Goal: Task Accomplishment & Management: Manage account settings

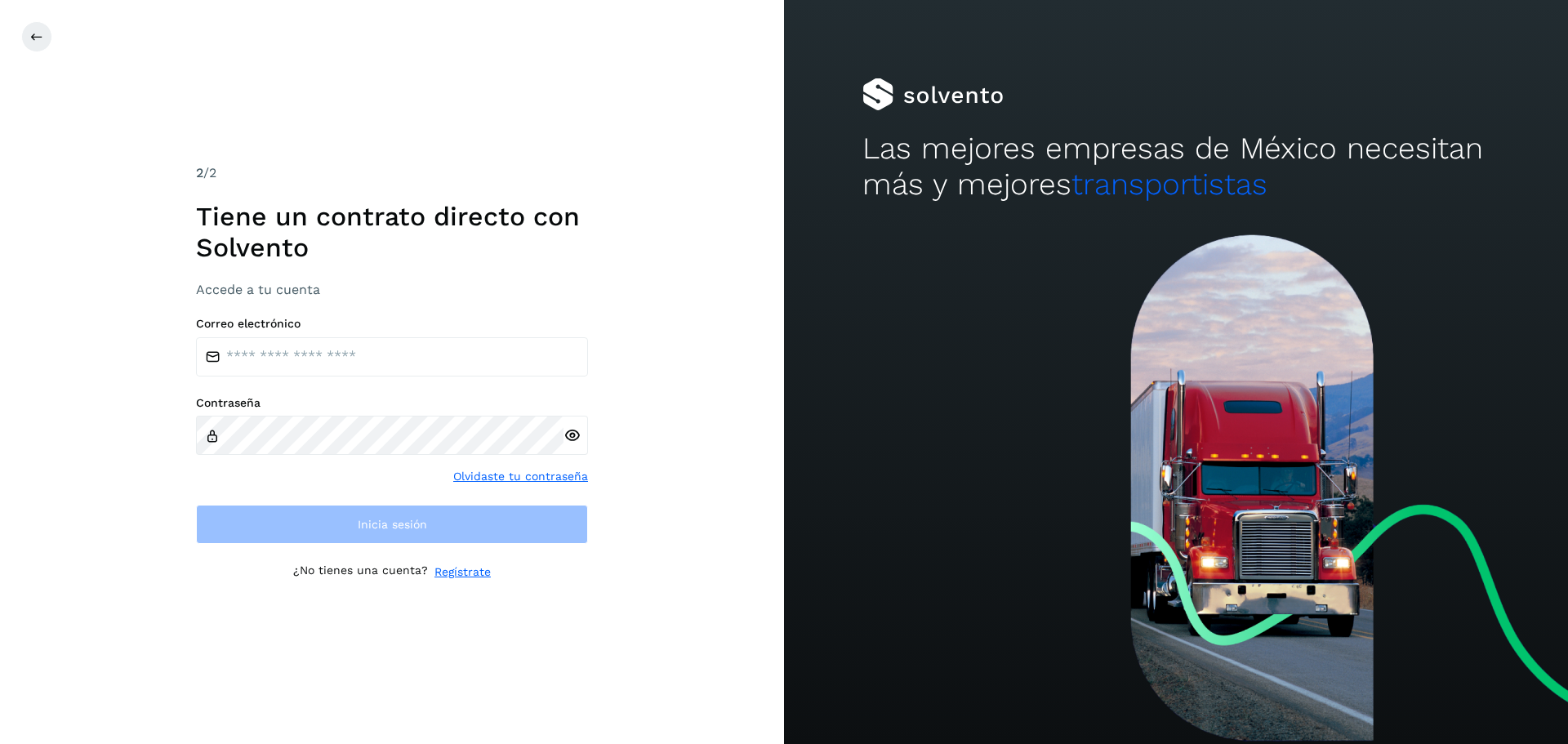
click at [293, 325] on label "Correo electrónico" at bounding box center [392, 323] width 392 height 14
click at [302, 344] on input "email" at bounding box center [392, 357] width 392 height 39
type input "**********"
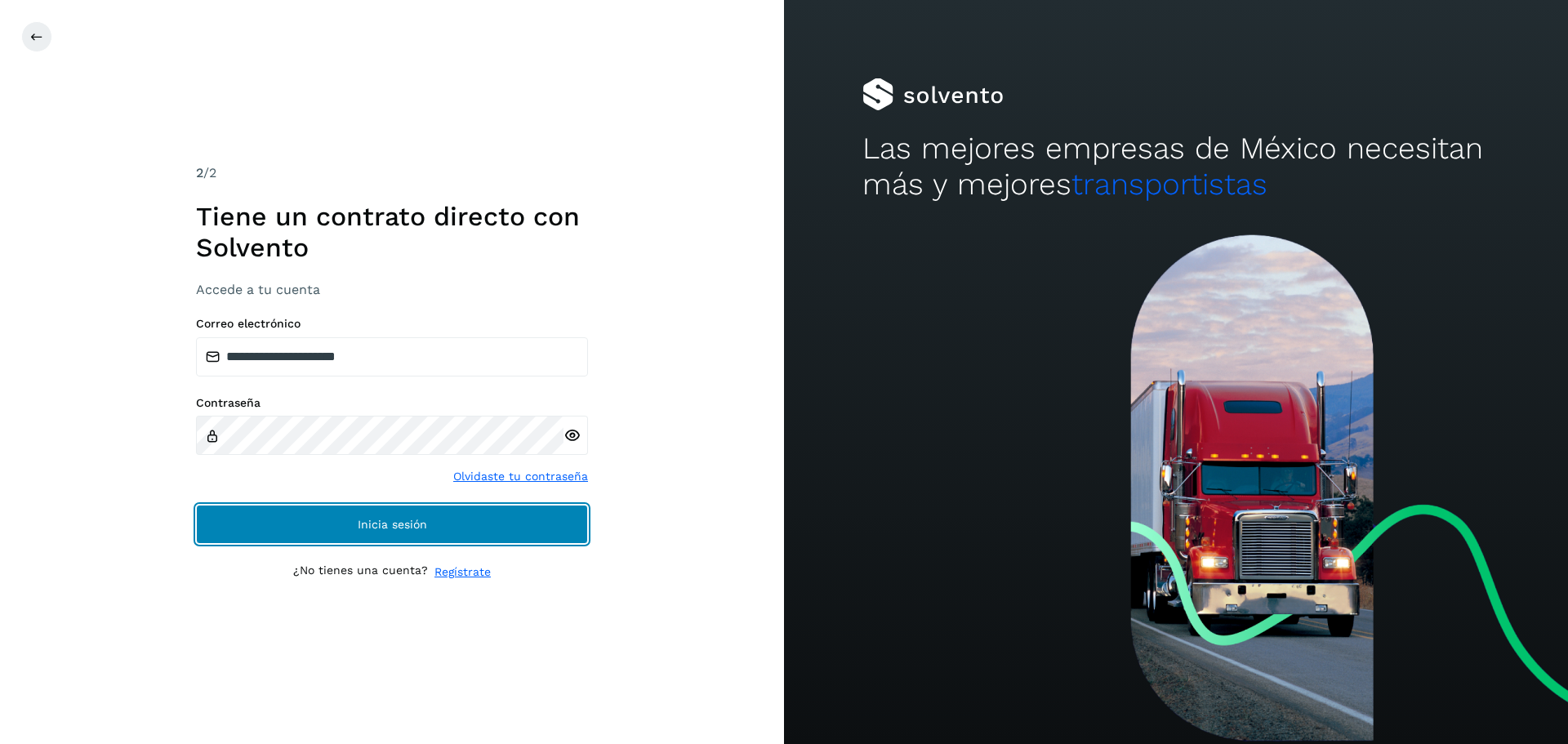
click at [368, 519] on span "Inicia sesión" at bounding box center [392, 524] width 69 height 11
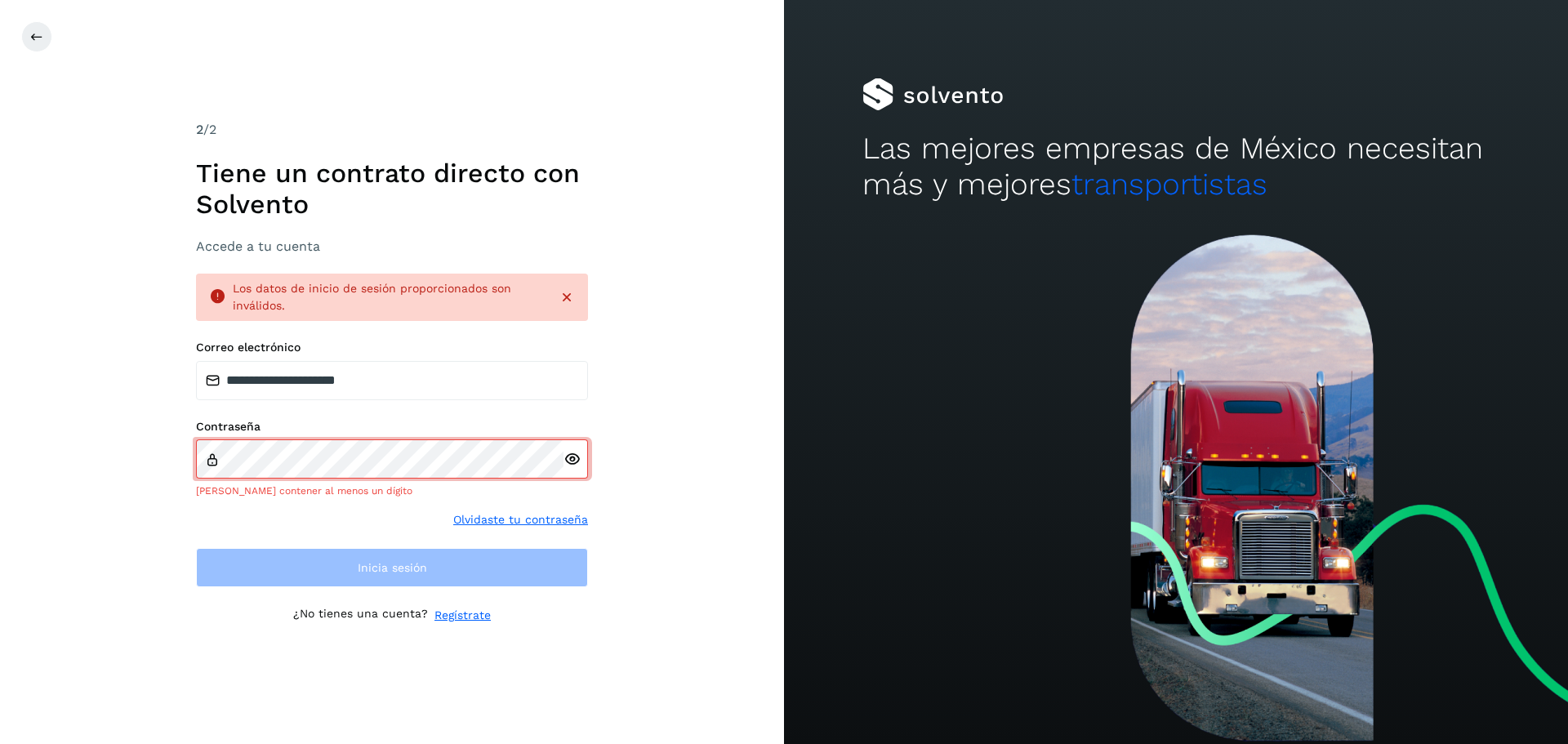
click at [570, 461] on icon at bounding box center [572, 459] width 17 height 17
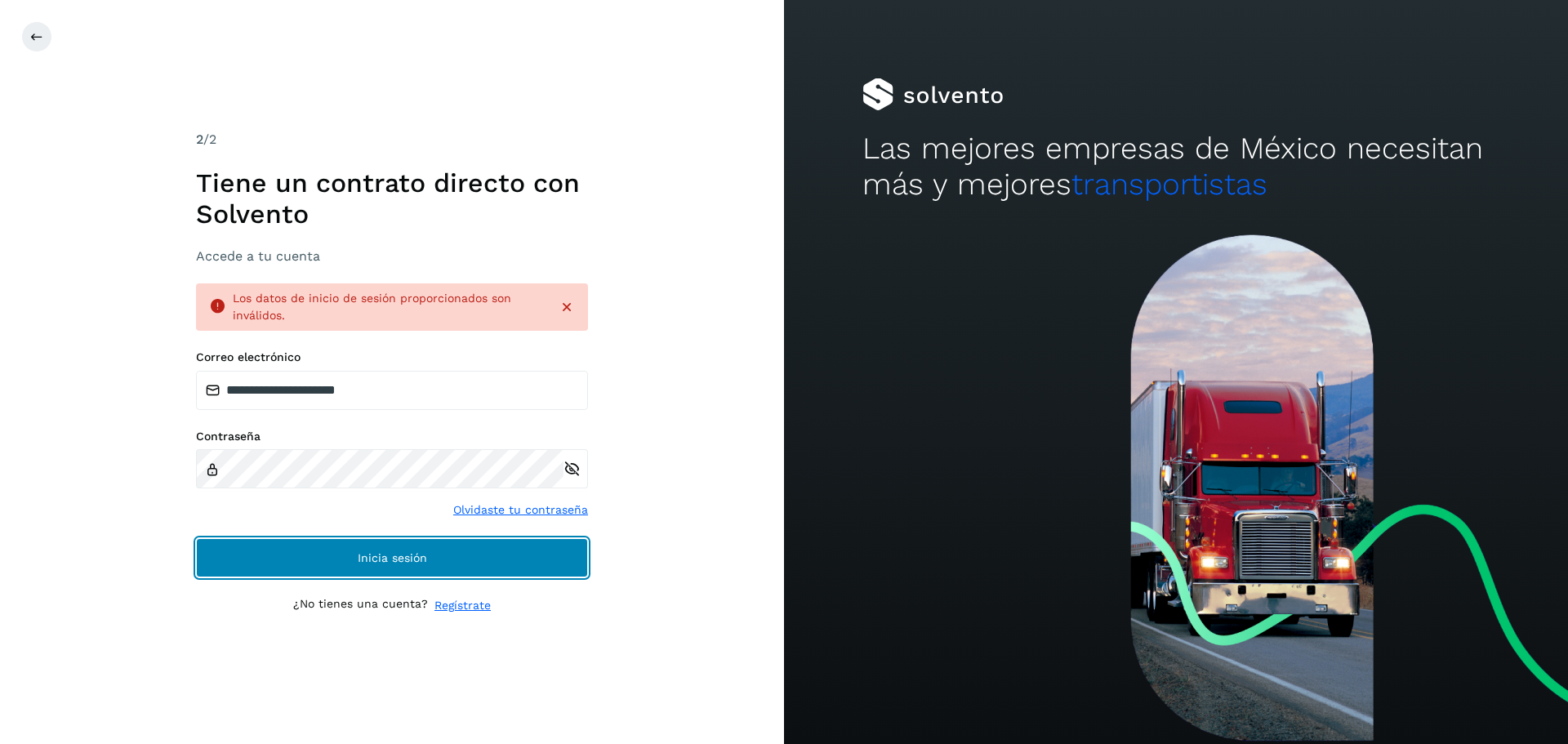
click at [394, 556] on span "Inicia sesión" at bounding box center [392, 557] width 69 height 11
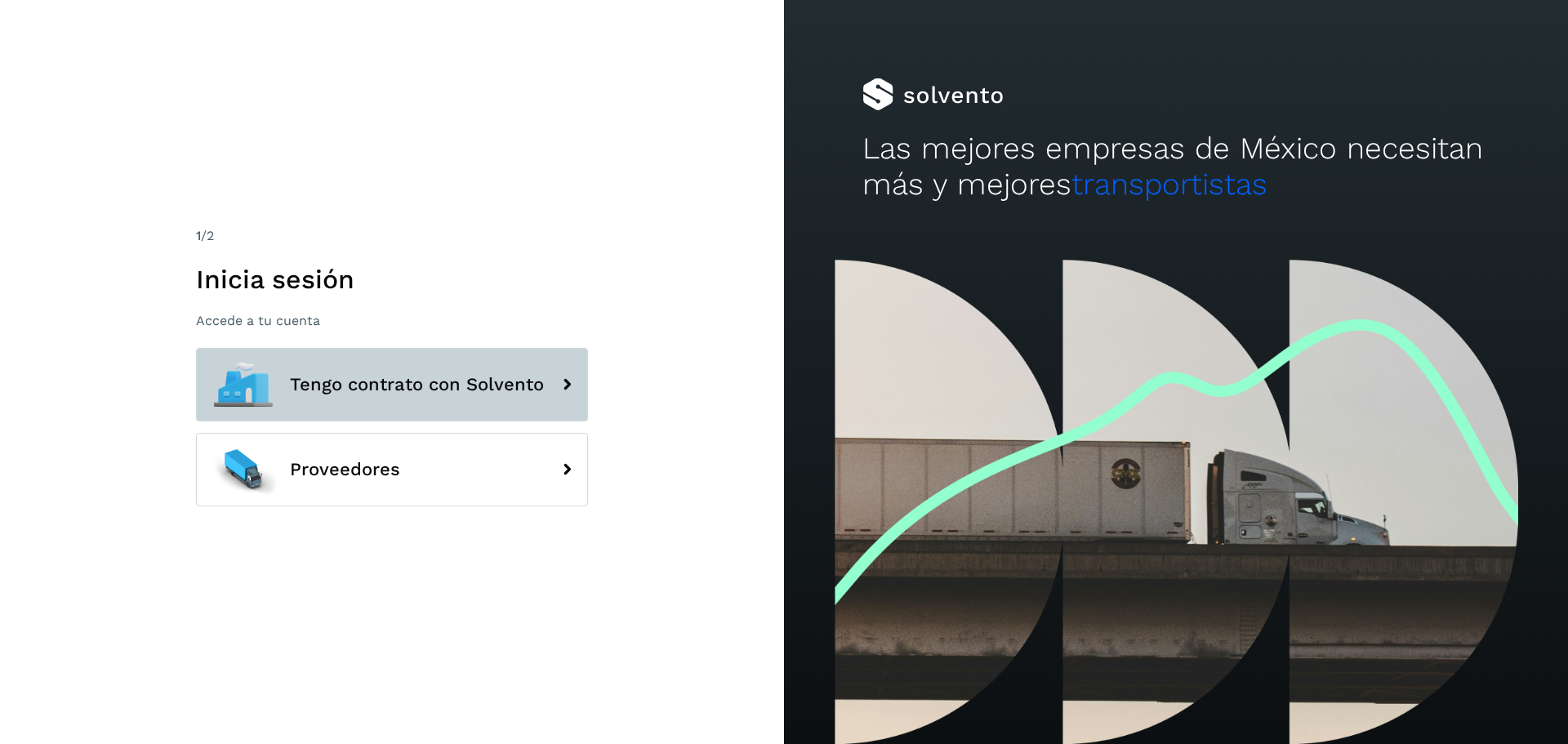
click at [310, 389] on span "Tengo contrato con Solvento" at bounding box center [416, 385] width 254 height 19
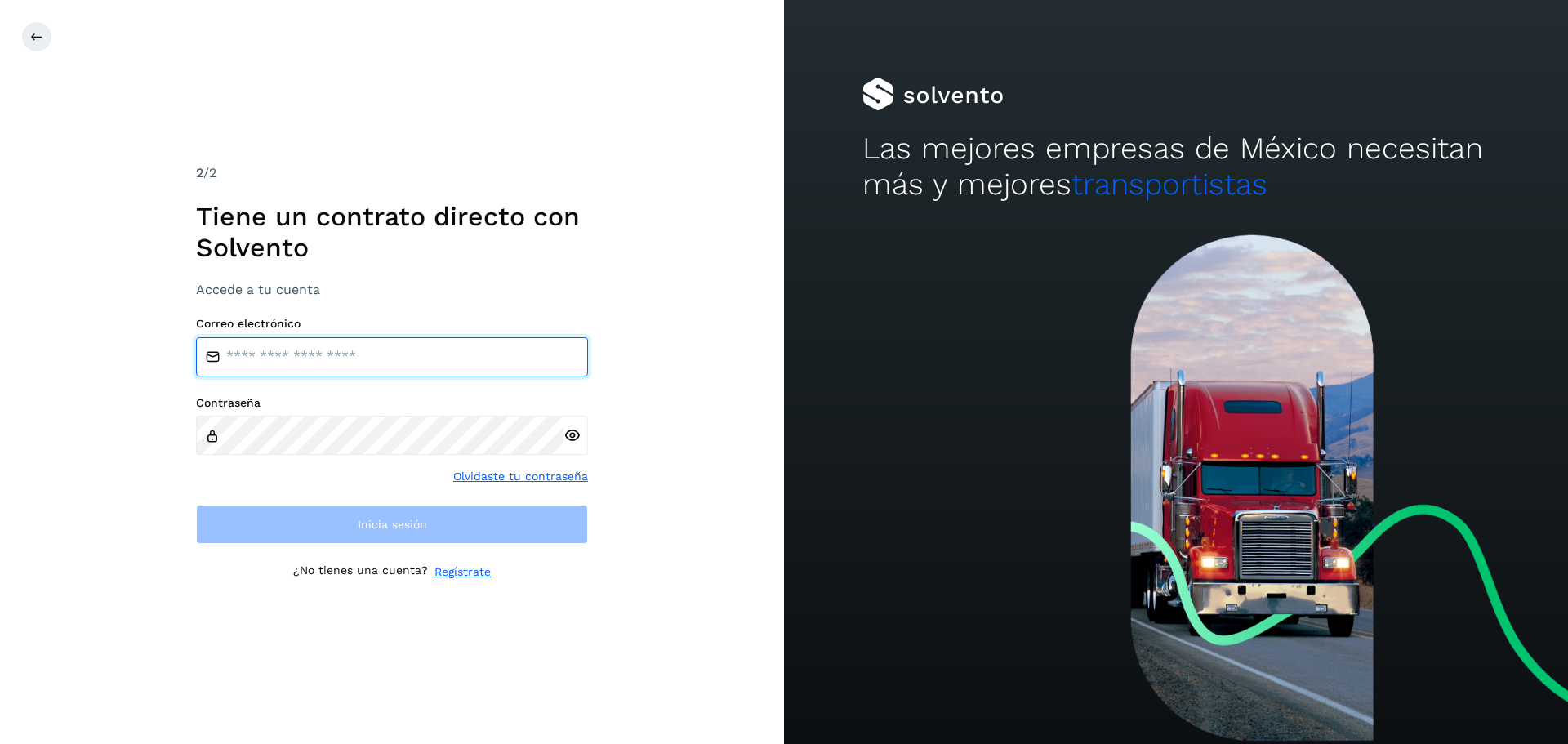
click at [265, 342] on input "email" at bounding box center [392, 357] width 392 height 39
type input "**********"
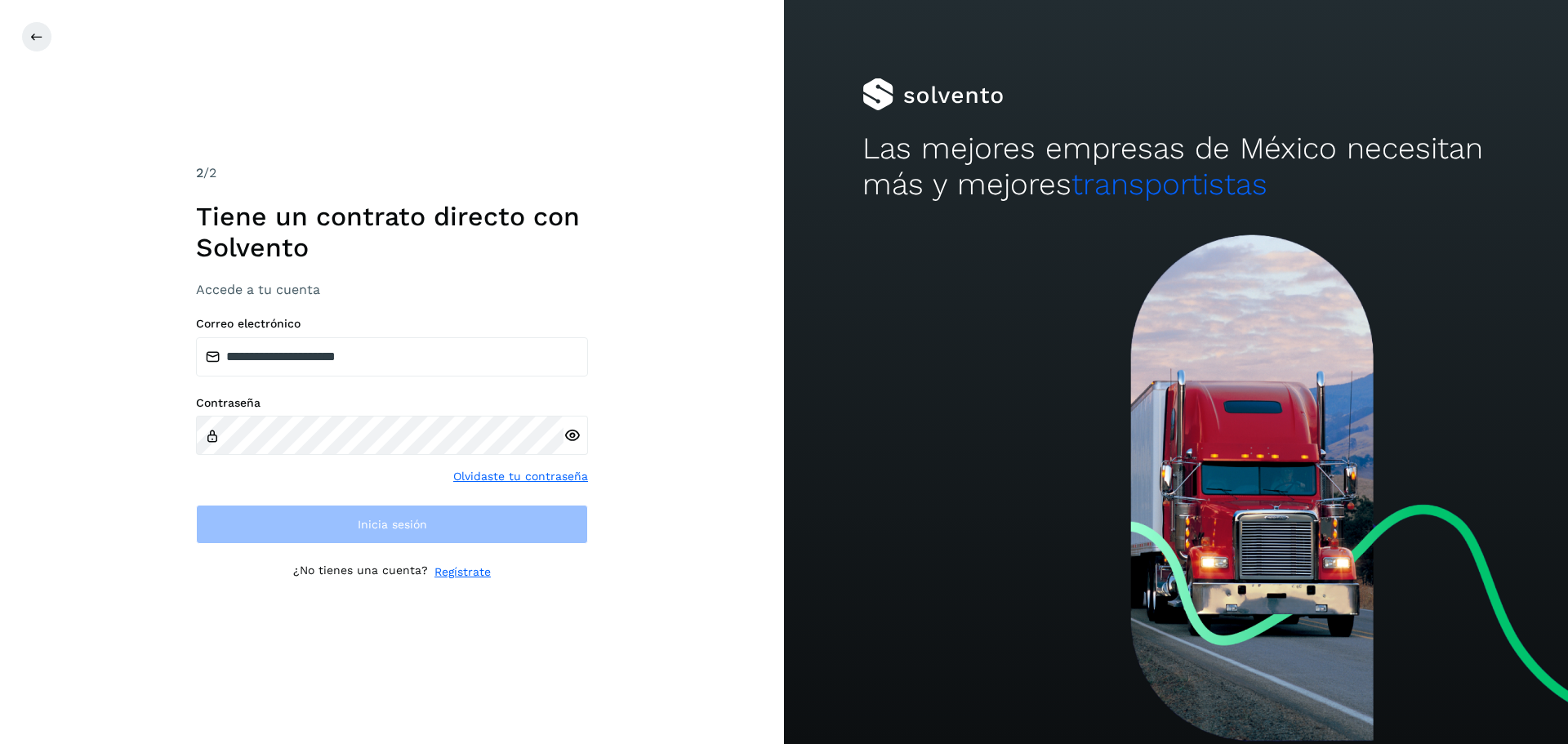
click at [565, 439] on div at bounding box center [575, 435] width 24 height 39
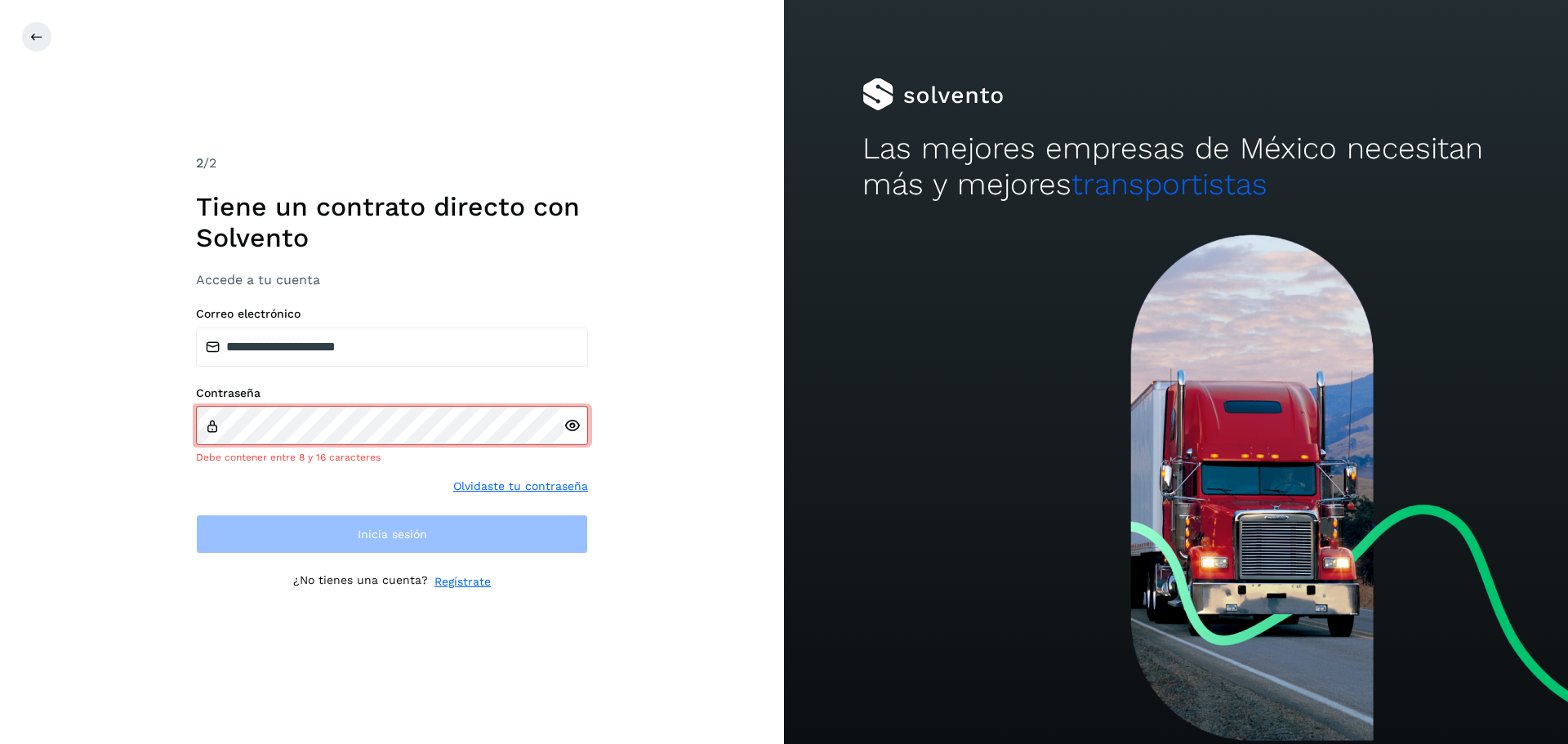
click at [569, 439] on div at bounding box center [575, 425] width 24 height 39
click at [572, 426] on icon at bounding box center [572, 426] width 17 height 17
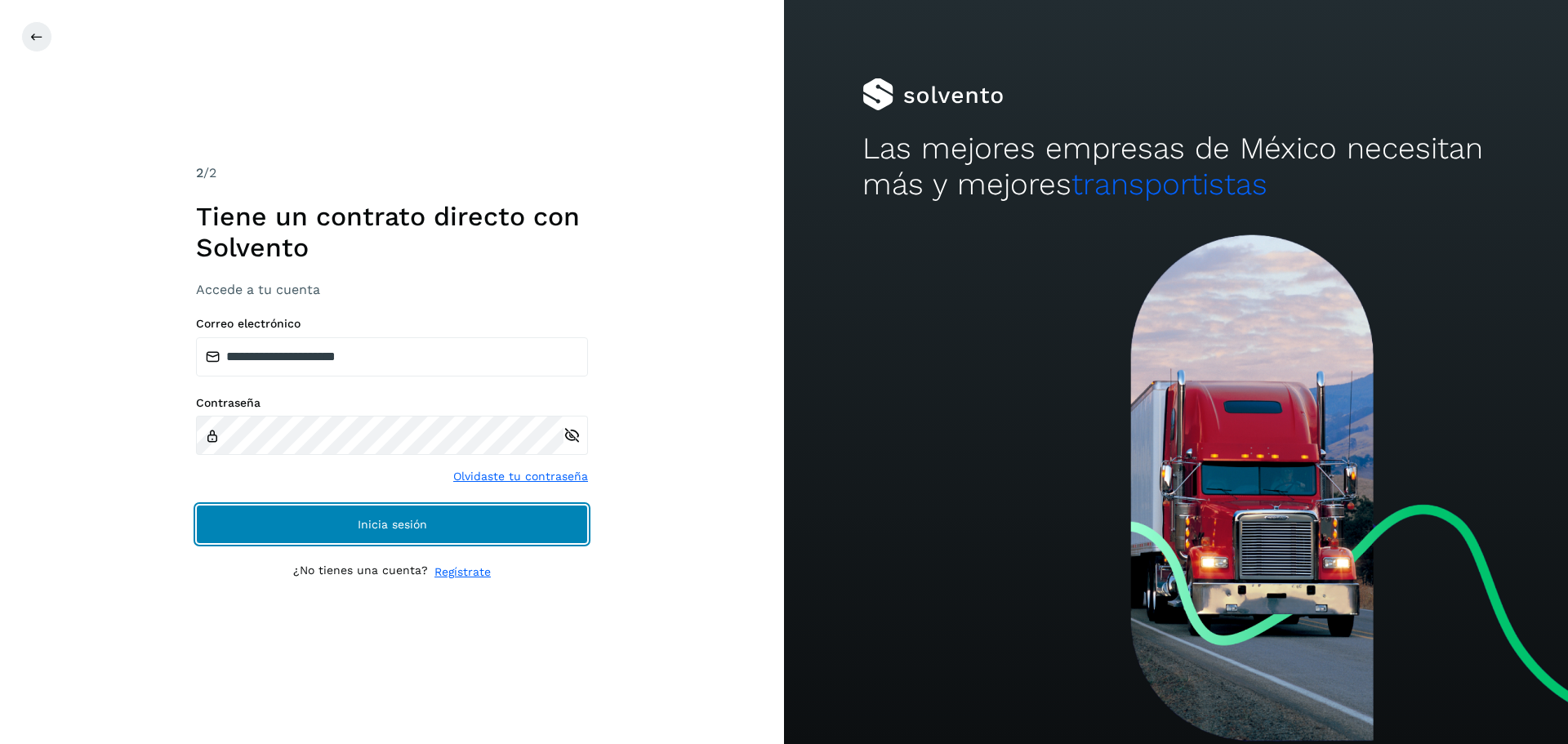
click at [394, 522] on button "Inicia sesión" at bounding box center [392, 524] width 392 height 39
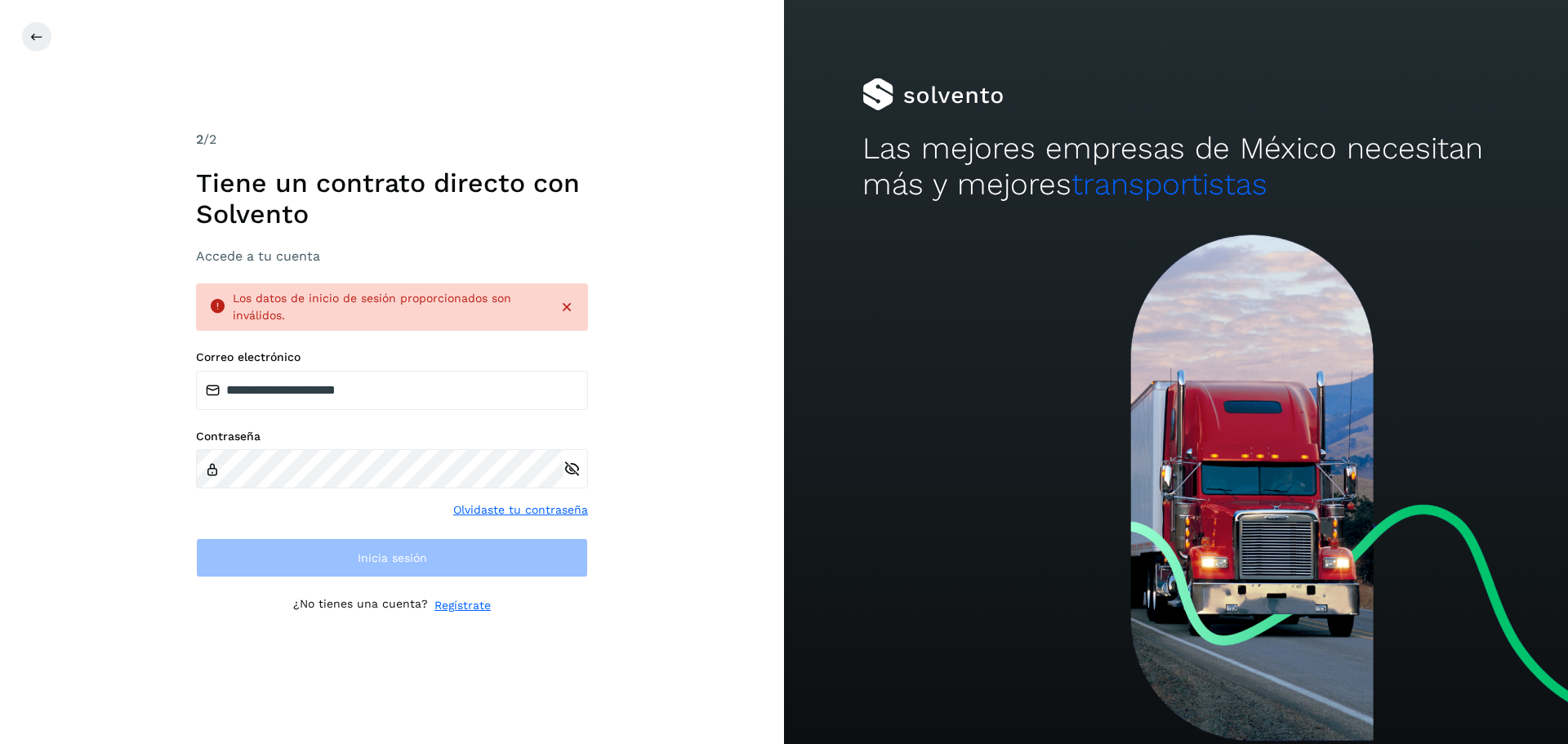
click at [571, 469] on div at bounding box center [575, 469] width 24 height 39
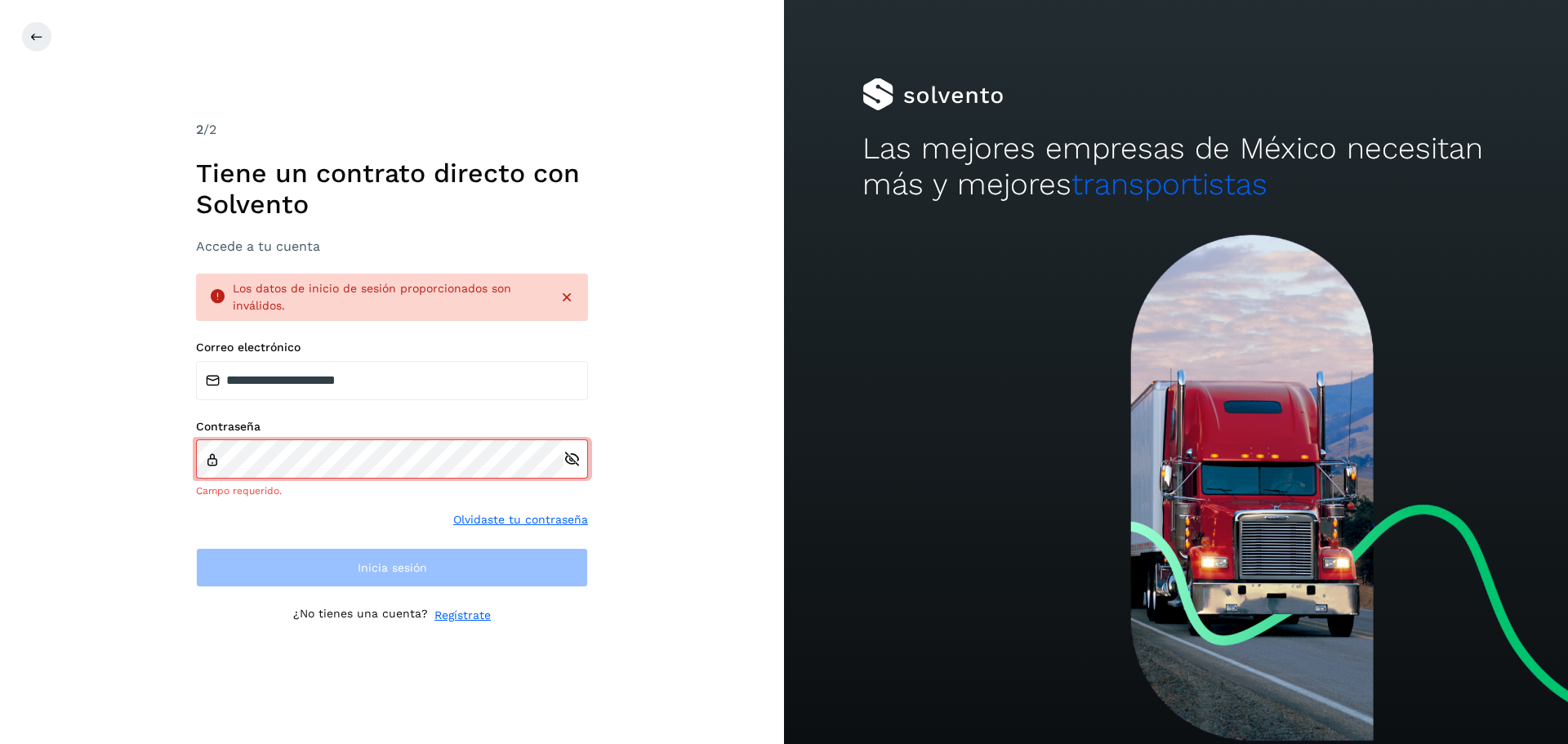
click at [573, 459] on icon at bounding box center [572, 459] width 17 height 17
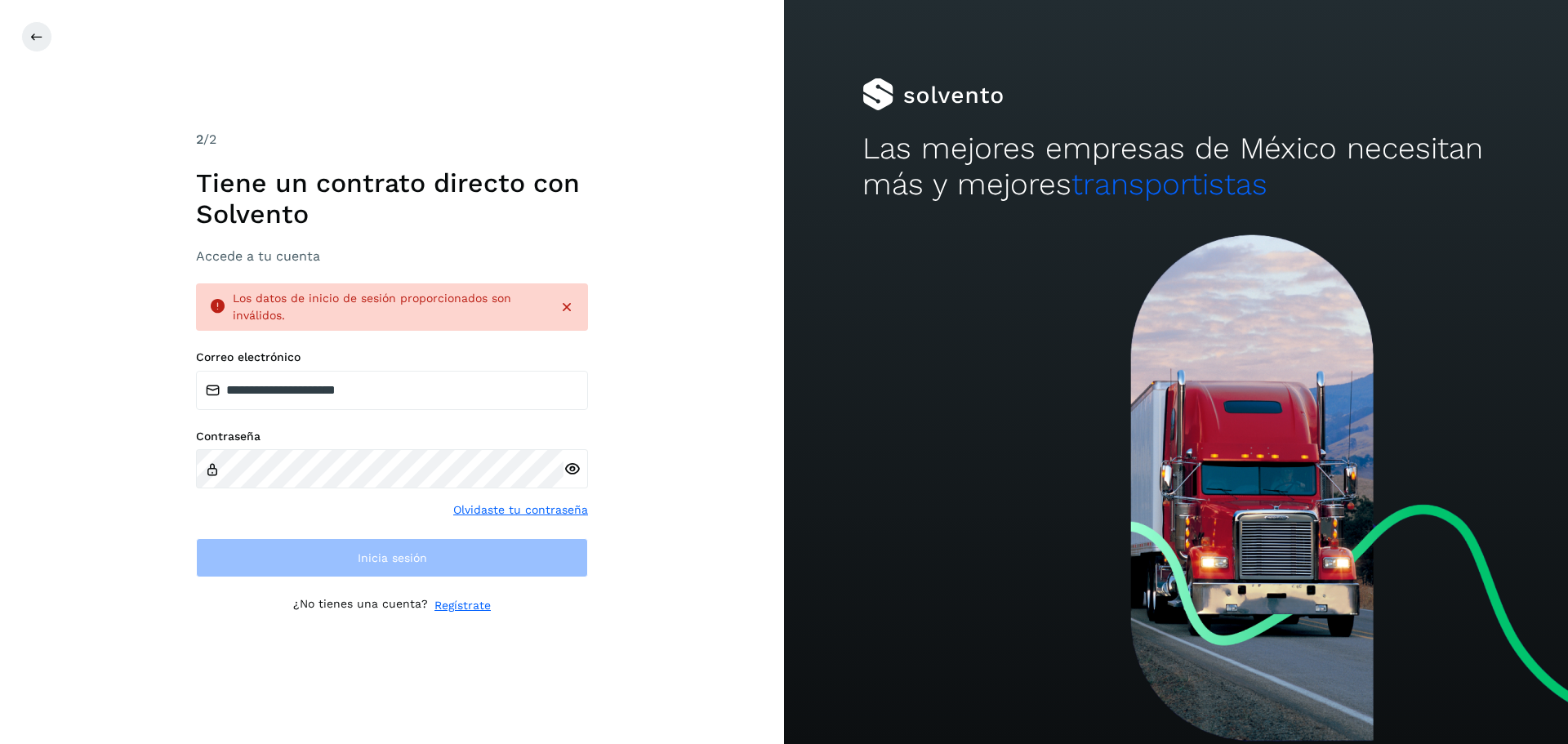
click at [572, 473] on div at bounding box center [575, 469] width 24 height 39
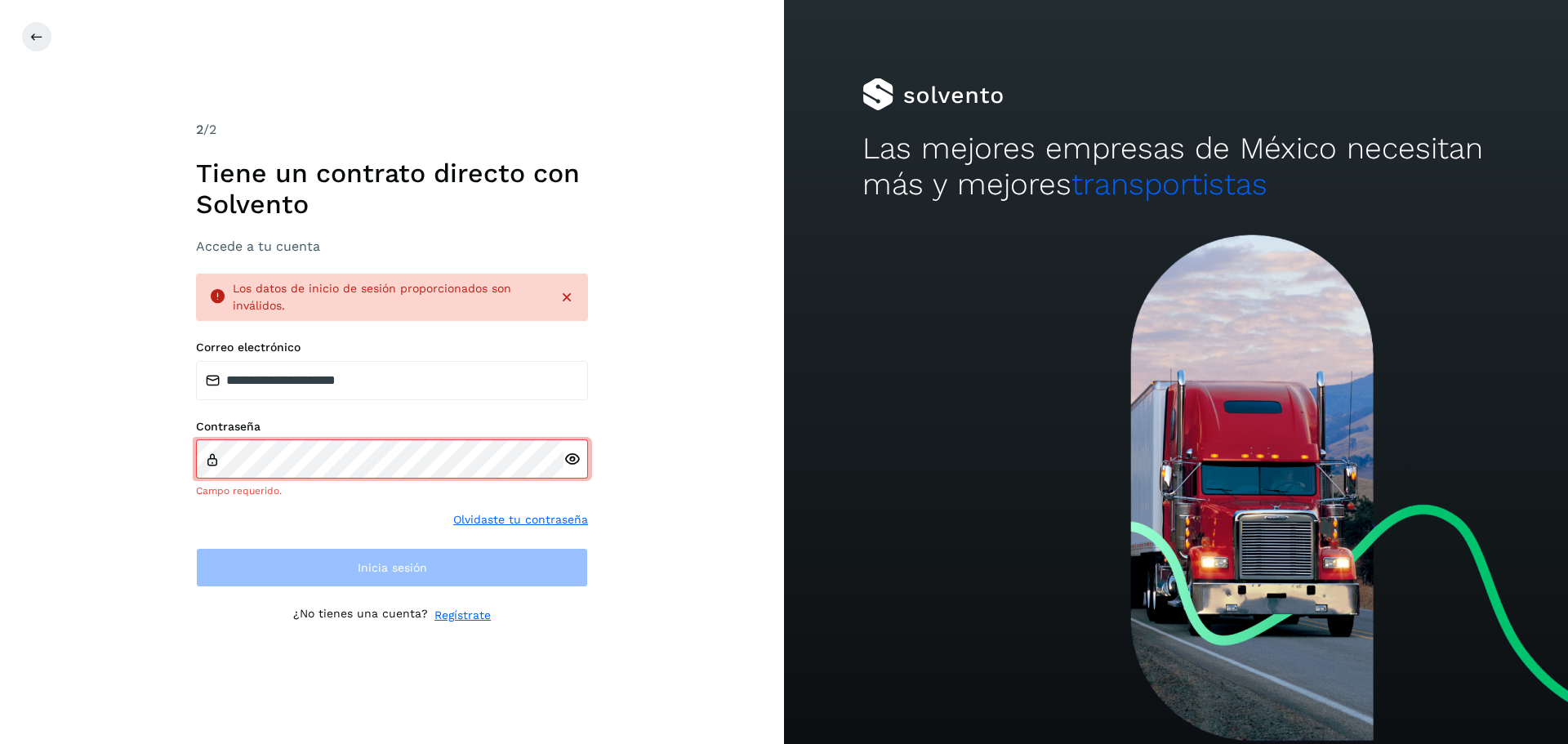
click at [573, 460] on icon at bounding box center [572, 459] width 17 height 17
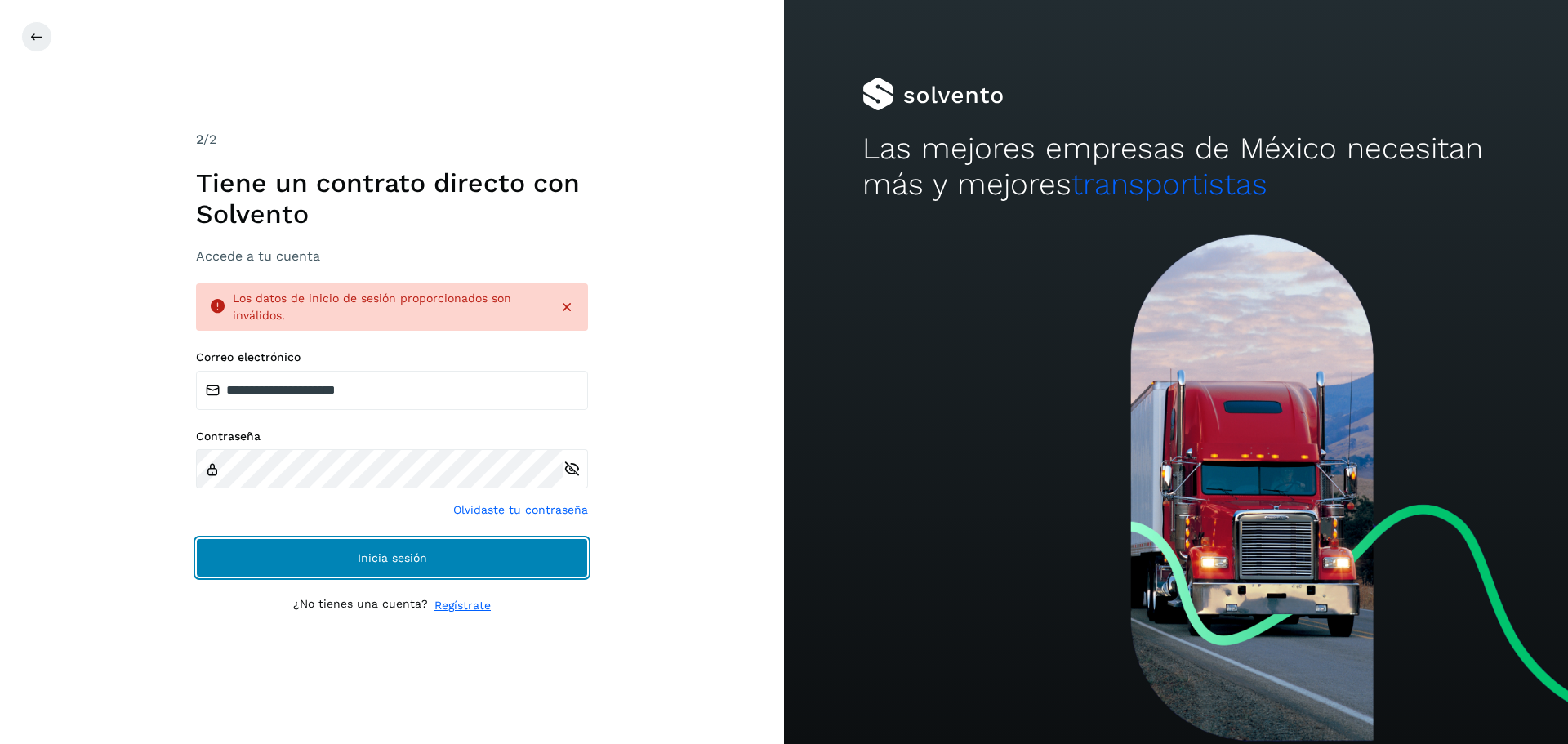
click at [289, 555] on button "Inicia sesión" at bounding box center [392, 557] width 392 height 39
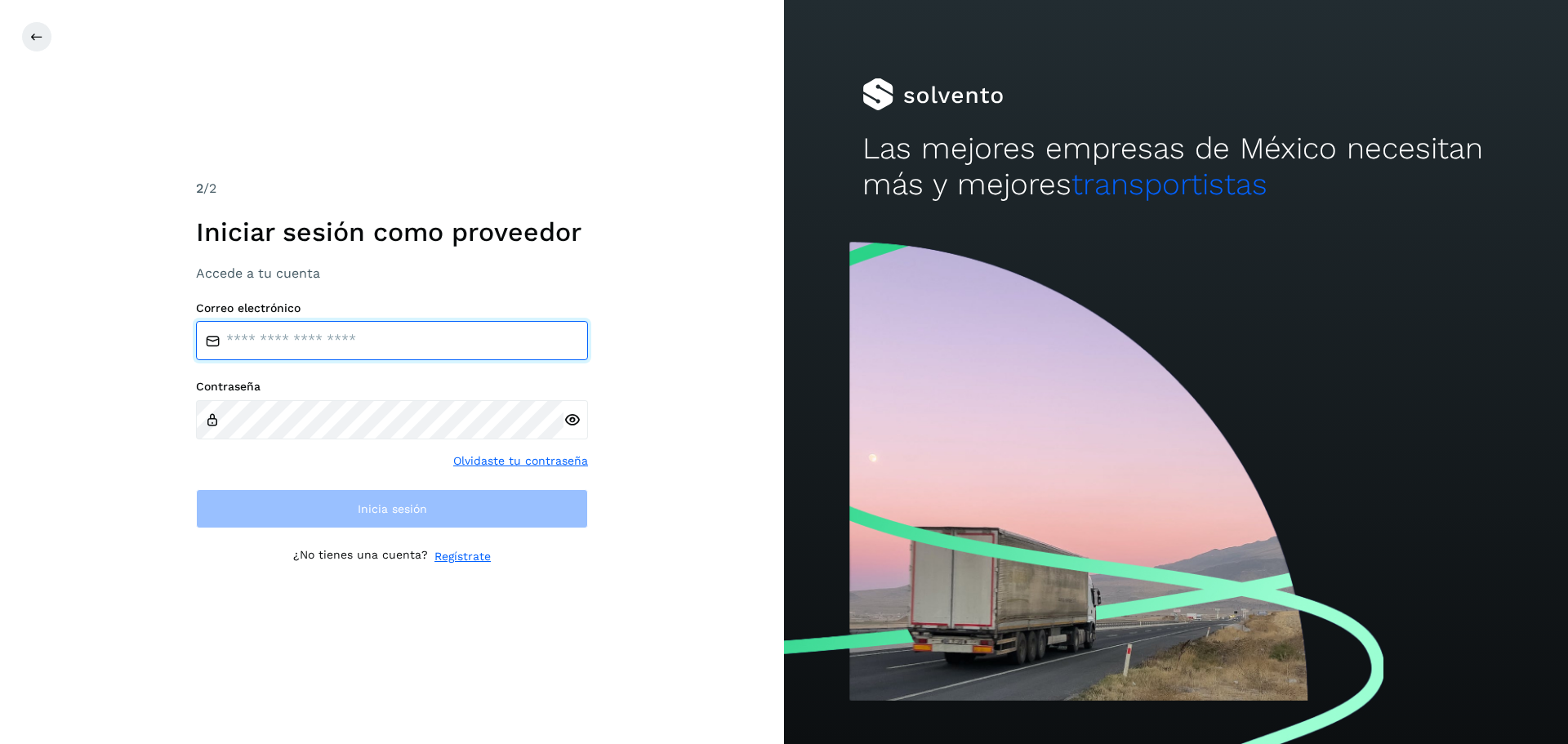
drag, startPoint x: 313, startPoint y: 349, endPoint x: 313, endPoint y: 358, distance: 9.0
click at [313, 358] on input "email" at bounding box center [392, 340] width 392 height 39
type input "**********"
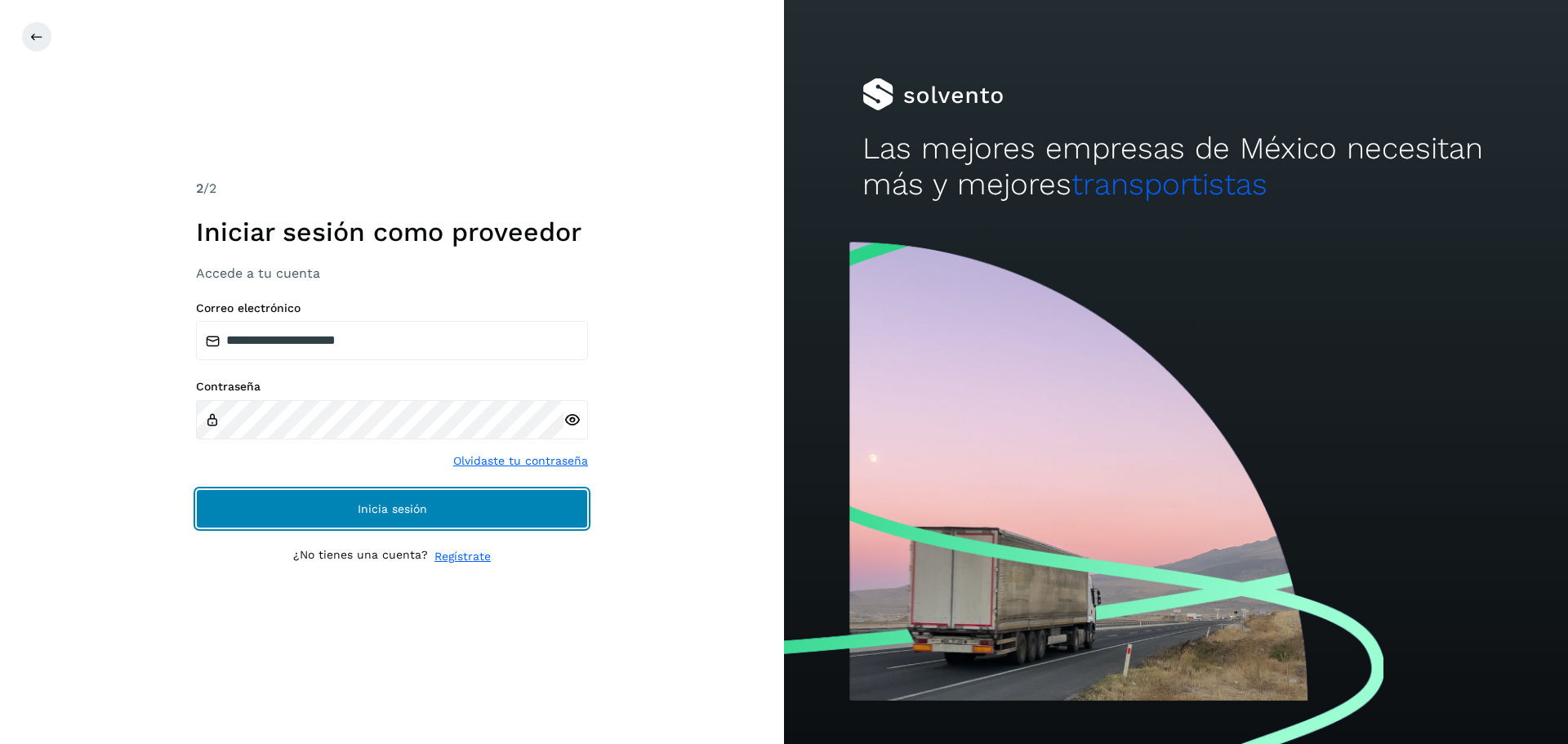
click at [373, 512] on span "Inicia sesión" at bounding box center [392, 508] width 69 height 11
